Goal: Information Seeking & Learning: Learn about a topic

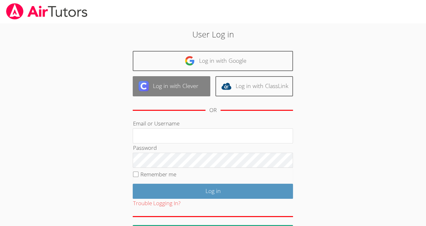
click at [186, 90] on link "Log in with Clever" at bounding box center [172, 86] width 78 height 20
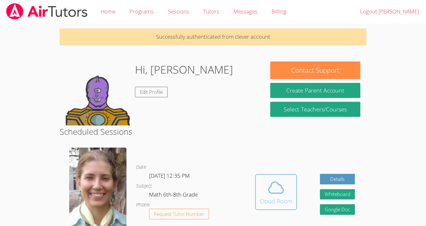
click at [286, 188] on span at bounding box center [276, 188] width 33 height 18
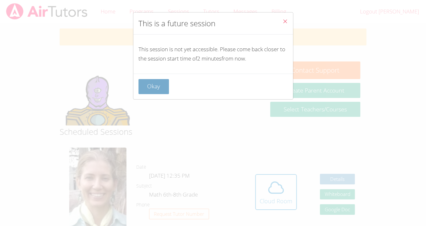
click at [157, 88] on button "Okay" at bounding box center [154, 86] width 31 height 15
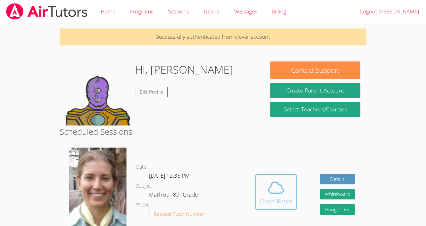
click at [282, 196] on icon at bounding box center [276, 188] width 18 height 18
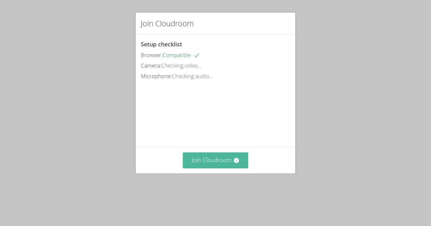
click at [202, 168] on button "Join Cloudroom" at bounding box center [216, 161] width 66 height 16
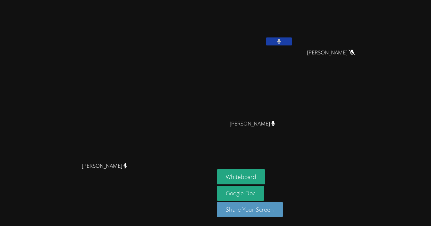
click at [307, 149] on aside "[PERSON_NAME] [PERSON_NAME] Whiteboard Google Doc Share Your Screen" at bounding box center [294, 113] width 160 height 226
click at [265, 175] on button "Whiteboard" at bounding box center [241, 177] width 48 height 15
click at [212, 8] on div "[PERSON_NAME]" at bounding box center [107, 113] width 209 height 221
drag, startPoint x: 174, startPoint y: 12, endPoint x: 264, endPoint y: 40, distance: 93.8
click at [212, 40] on div "[PERSON_NAME]" at bounding box center [107, 113] width 209 height 221
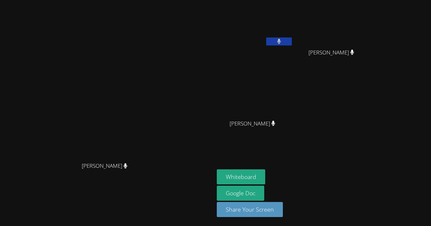
drag, startPoint x: 262, startPoint y: 26, endPoint x: 95, endPoint y: 134, distance: 199.1
click at [95, 134] on video at bounding box center [107, 101] width 96 height 118
click at [155, 116] on video at bounding box center [107, 101] width 96 height 118
click at [292, 42] on button at bounding box center [279, 42] width 26 height 8
click at [282, 42] on icon at bounding box center [279, 41] width 7 height 5
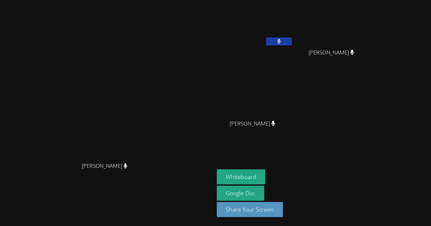
click at [292, 42] on button at bounding box center [279, 42] width 26 height 8
click at [282, 42] on icon at bounding box center [279, 41] width 7 height 5
click at [292, 39] on button at bounding box center [279, 42] width 26 height 8
click at [292, 41] on button at bounding box center [279, 42] width 26 height 8
click at [352, 124] on div "[PERSON_NAME] [PERSON_NAME]" at bounding box center [294, 73] width 155 height 140
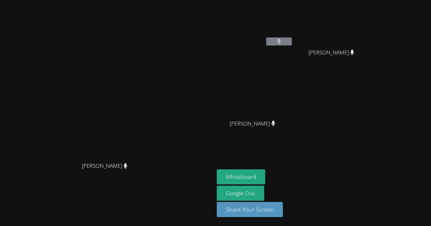
click at [352, 124] on div "[PERSON_NAME] [PERSON_NAME]" at bounding box center [294, 73] width 155 height 140
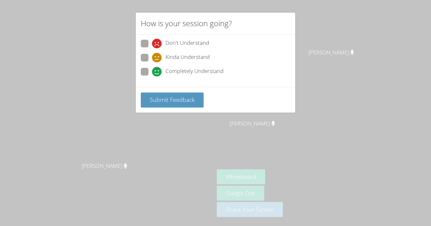
click at [152, 77] on span at bounding box center [152, 77] width 0 height 0
click at [152, 72] on input "Completely Understand" at bounding box center [154, 70] width 5 height 5
radio input "true"
click at [153, 104] on button "Submit Feedback" at bounding box center [172, 100] width 63 height 15
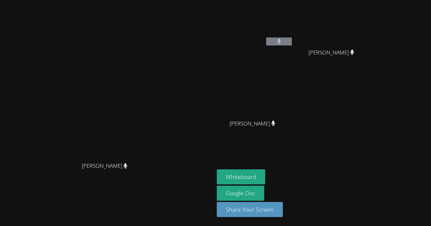
click at [362, 157] on aside "[PERSON_NAME] [PERSON_NAME] Whiteboard Google Doc Share Your Screen" at bounding box center [294, 113] width 160 height 226
click at [282, 40] on icon at bounding box center [279, 41] width 7 height 5
click at [292, 40] on button at bounding box center [279, 42] width 26 height 8
click at [292, 39] on button at bounding box center [279, 42] width 26 height 8
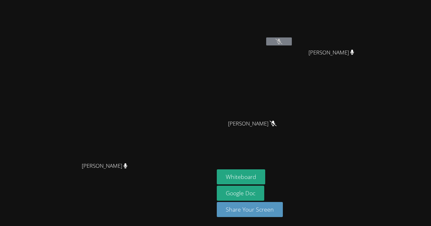
click at [292, 39] on button at bounding box center [279, 42] width 26 height 8
click at [292, 40] on button at bounding box center [279, 42] width 26 height 8
